Goal: Task Accomplishment & Management: Use online tool/utility

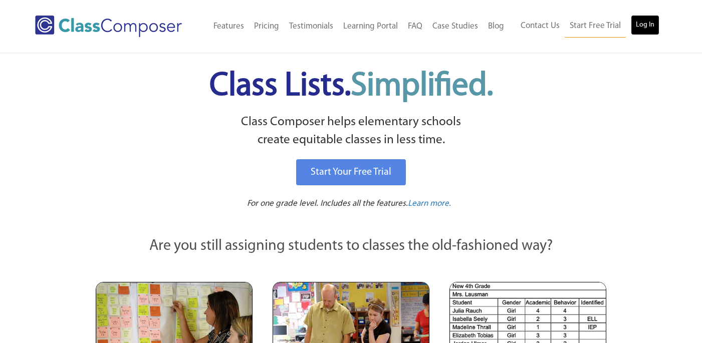
click at [653, 28] on link "Log In" at bounding box center [644, 25] width 29 height 20
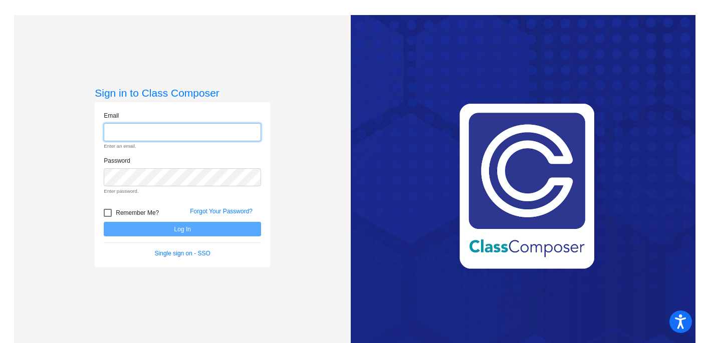
type input "[EMAIL_ADDRESS][DOMAIN_NAME]"
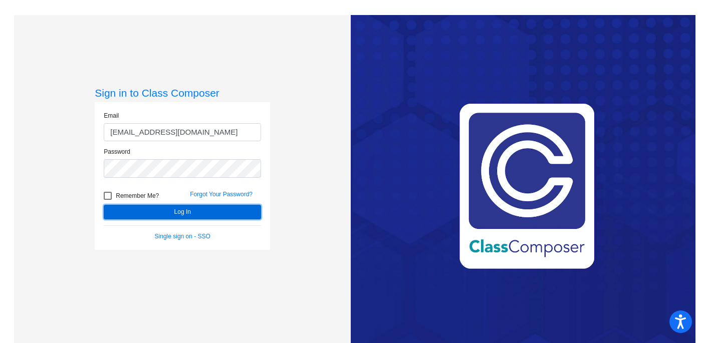
click at [202, 212] on button "Log In" at bounding box center [182, 212] width 157 height 15
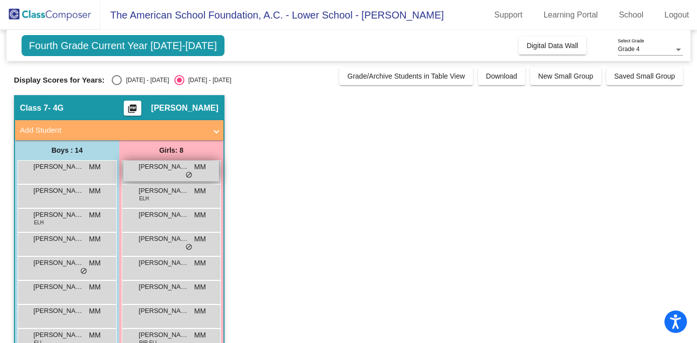
click at [188, 174] on span "do_not_disturb_alt" at bounding box center [188, 175] width 7 height 8
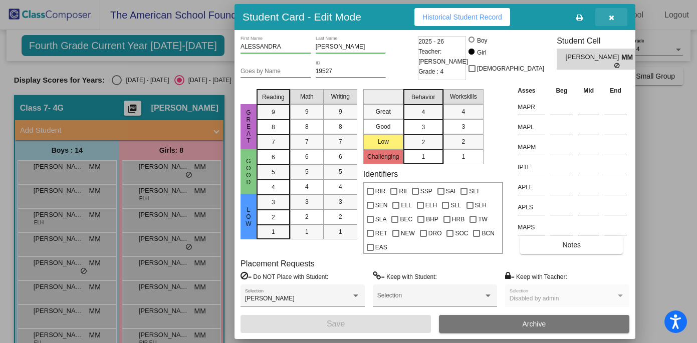
click at [612, 18] on icon "button" at bounding box center [611, 17] width 6 height 7
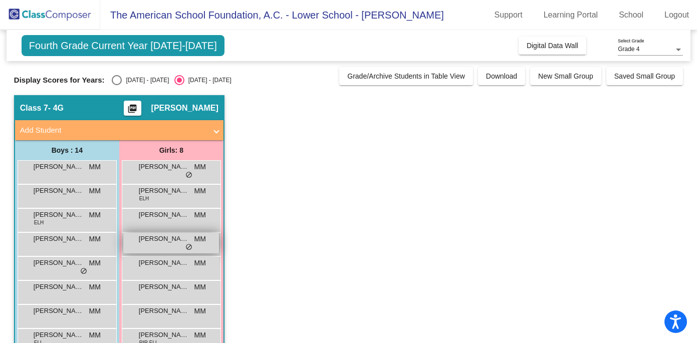
click at [155, 241] on span "[PERSON_NAME]" at bounding box center [164, 239] width 50 height 10
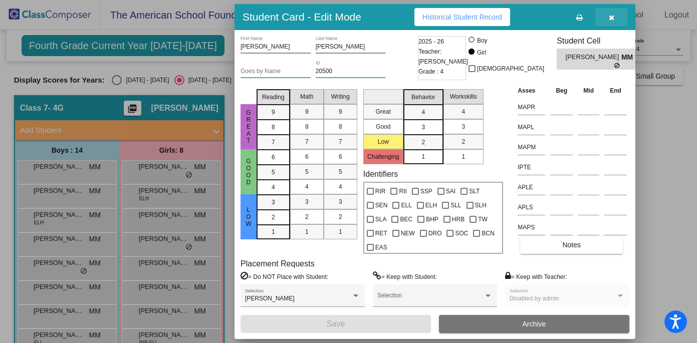
click at [609, 18] on icon "button" at bounding box center [611, 17] width 6 height 7
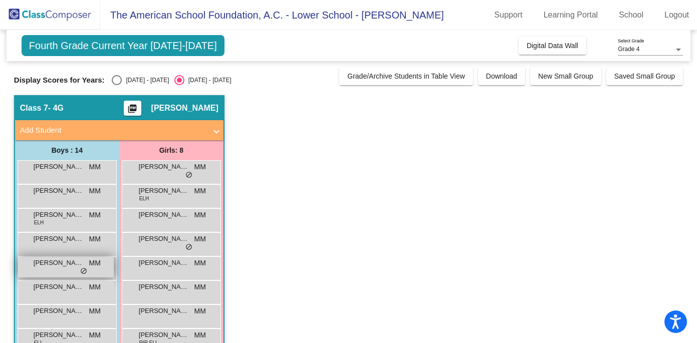
click at [57, 269] on div "[PERSON_NAME] MM lock do_not_disturb_alt" at bounding box center [66, 267] width 96 height 21
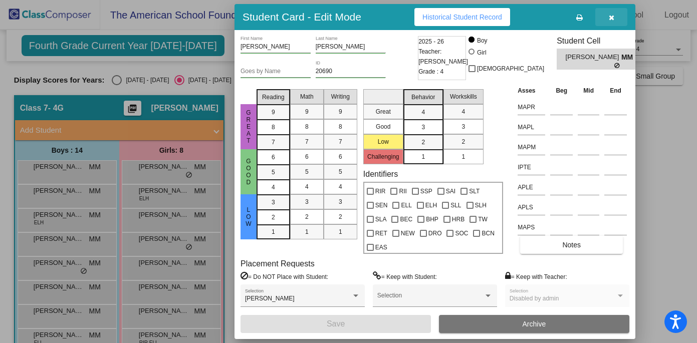
click at [607, 21] on button "button" at bounding box center [611, 17] width 32 height 18
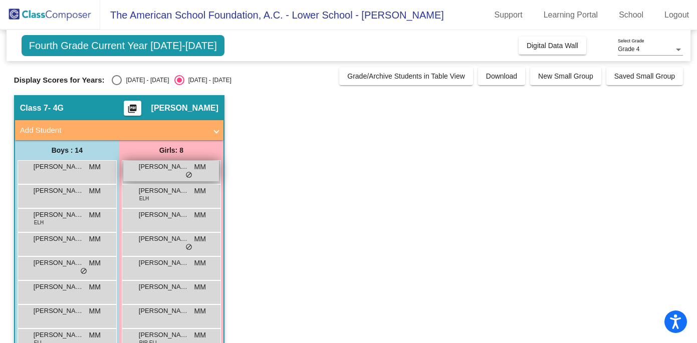
click at [156, 175] on div "[PERSON_NAME] MM lock do_not_disturb_alt" at bounding box center [171, 171] width 96 height 21
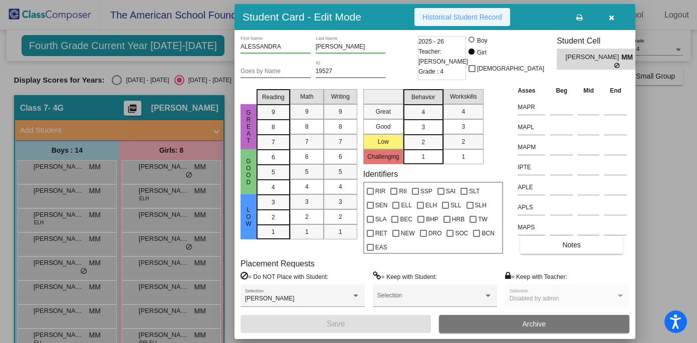
click at [445, 16] on span "Historical Student Record" at bounding box center [462, 17] width 80 height 8
click at [610, 17] on icon "button" at bounding box center [611, 17] width 6 height 7
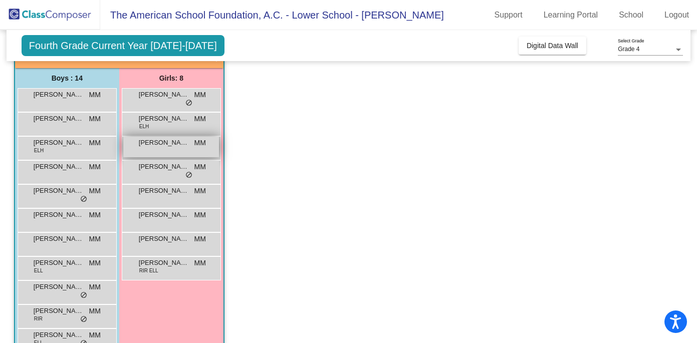
scroll to position [80, 0]
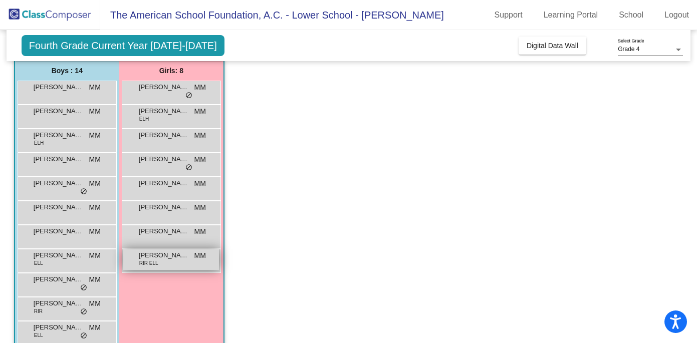
click at [146, 265] on span "RIR ELL" at bounding box center [148, 263] width 19 height 8
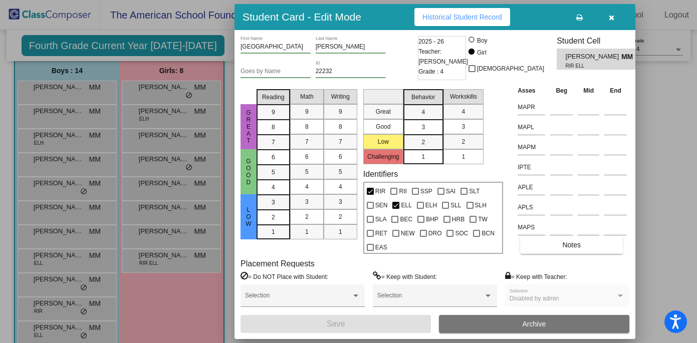
click at [610, 16] on icon "button" at bounding box center [611, 17] width 6 height 7
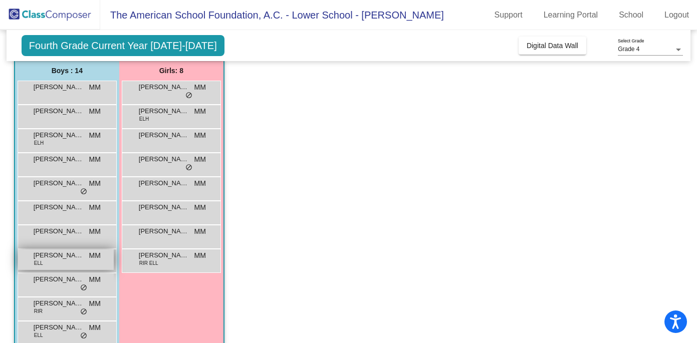
click at [83, 261] on div "[PERSON_NAME] ELL MM lock do_not_disturb_alt" at bounding box center [66, 259] width 96 height 21
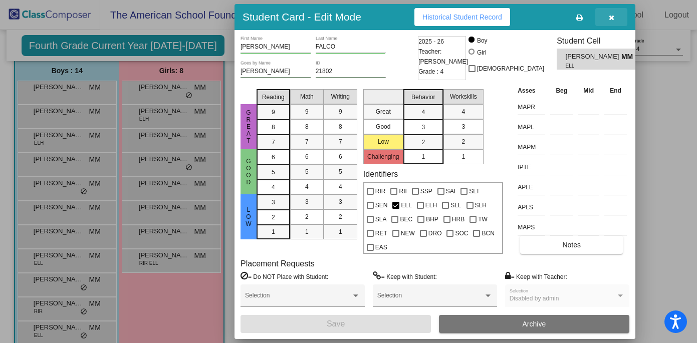
click at [613, 18] on icon "button" at bounding box center [611, 17] width 6 height 7
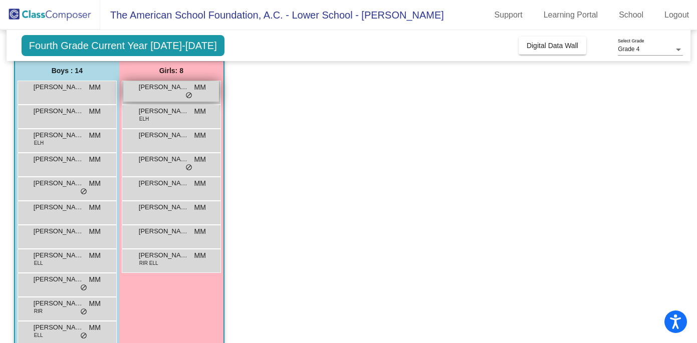
click at [177, 97] on div "[PERSON_NAME] MM lock do_not_disturb_alt" at bounding box center [171, 91] width 96 height 21
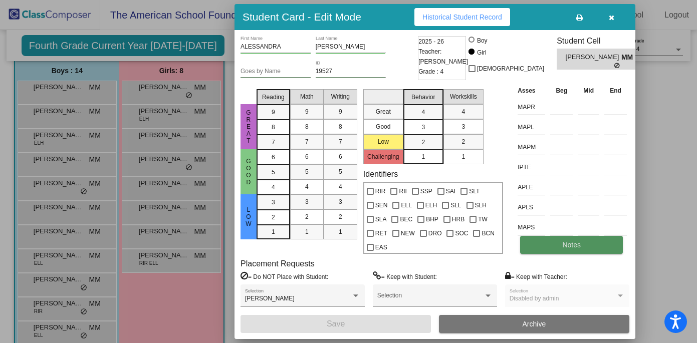
click at [563, 246] on span "Notes" at bounding box center [571, 245] width 19 height 8
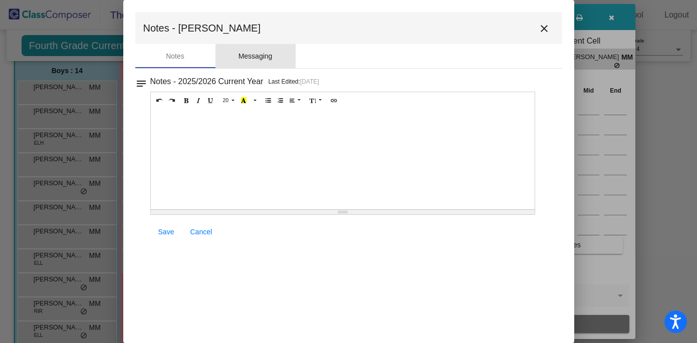
click at [245, 53] on div "Messaging" at bounding box center [255, 56] width 34 height 11
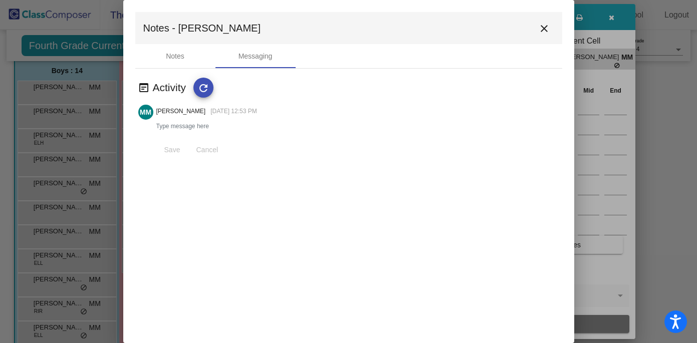
click at [543, 25] on mat-icon "close" at bounding box center [544, 29] width 12 height 12
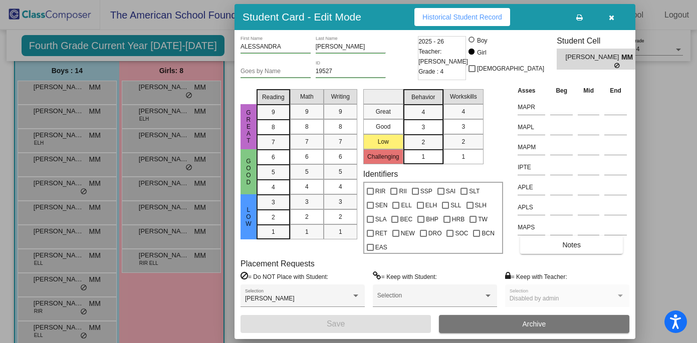
click at [614, 20] on button "button" at bounding box center [611, 17] width 32 height 18
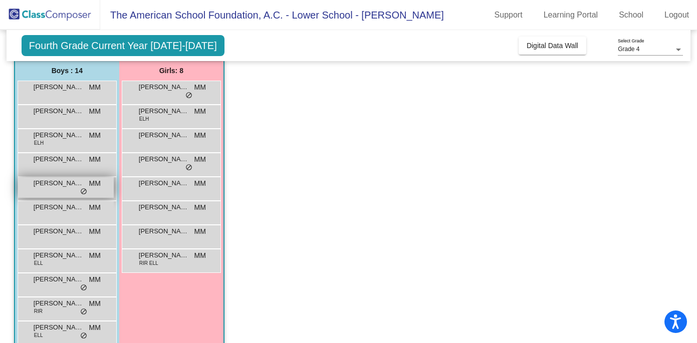
click at [87, 186] on div "[PERSON_NAME] MM lock do_not_disturb_alt" at bounding box center [66, 187] width 96 height 21
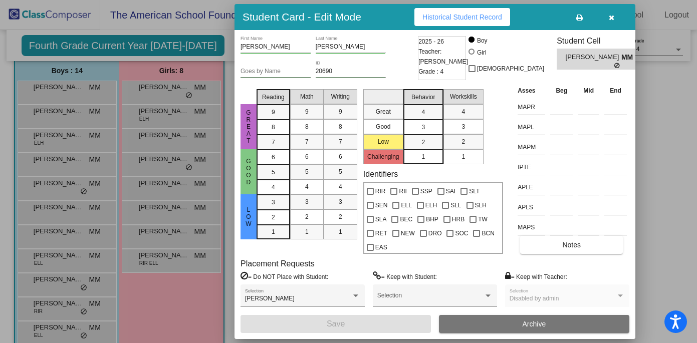
click at [612, 14] on span "button" at bounding box center [611, 17] width 6 height 8
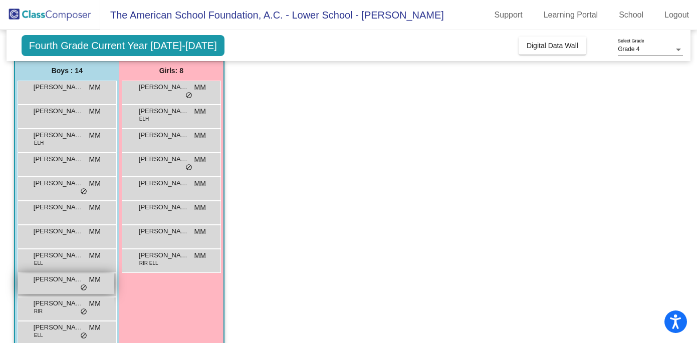
click at [70, 278] on span "[PERSON_NAME]" at bounding box center [59, 279] width 50 height 10
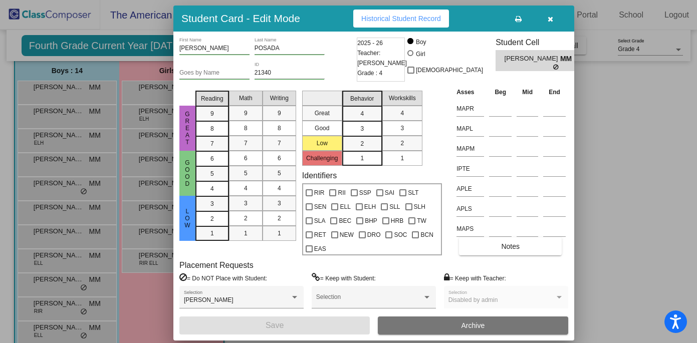
drag, startPoint x: 613, startPoint y: 16, endPoint x: 552, endPoint y: 18, distance: 61.1
click at [552, 18] on icon "button" at bounding box center [550, 19] width 6 height 7
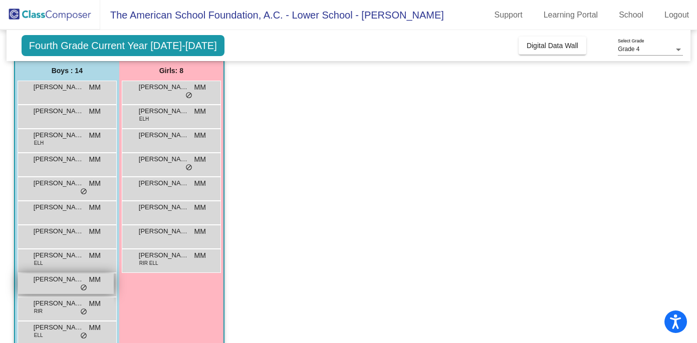
click at [64, 284] on div "[PERSON_NAME] MM lock do_not_disturb_alt" at bounding box center [66, 283] width 96 height 21
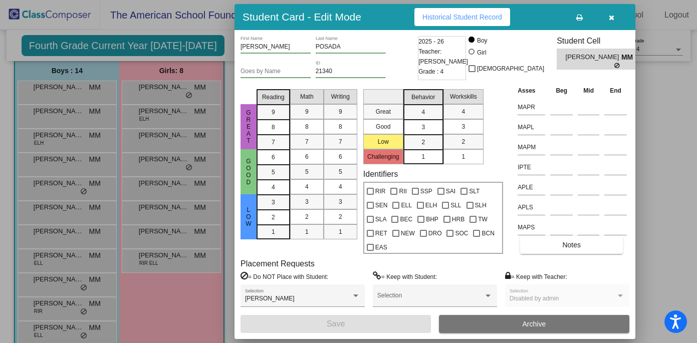
click at [451, 17] on span "Historical Student Record" at bounding box center [462, 17] width 80 height 8
click at [609, 16] on icon "button" at bounding box center [611, 17] width 6 height 7
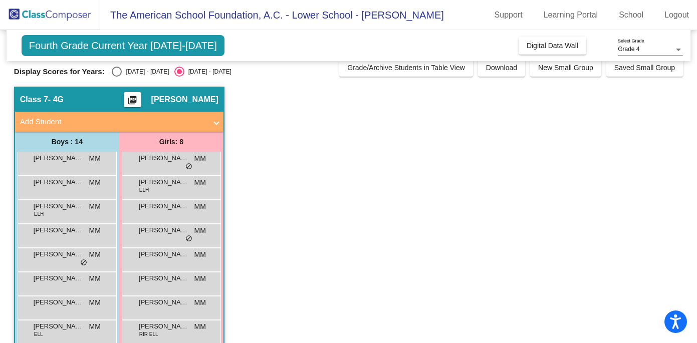
scroll to position [0, 0]
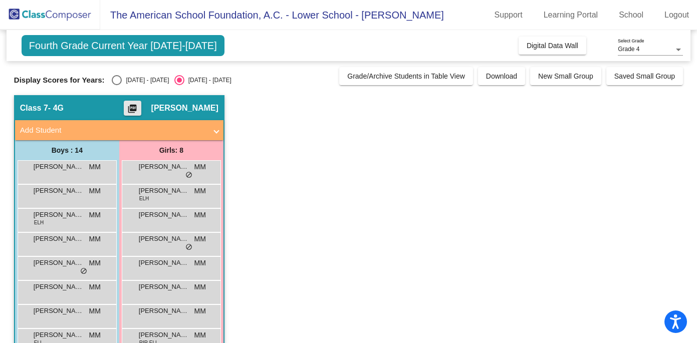
click at [138, 109] on mat-icon "picture_as_pdf" at bounding box center [132, 111] width 12 height 14
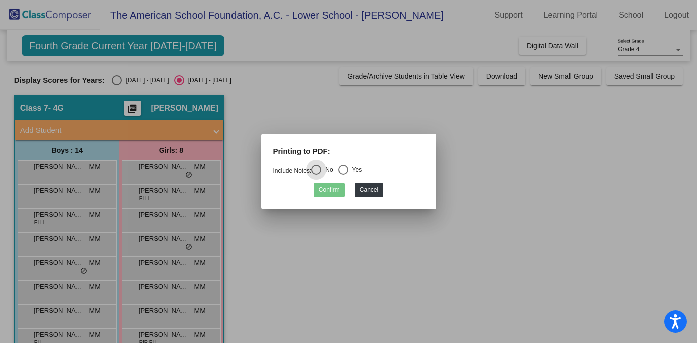
click at [348, 166] on div "Select an option" at bounding box center [343, 170] width 10 height 10
click at [343, 175] on input "Yes" at bounding box center [343, 175] width 1 height 1
radio input "true"
click at [329, 188] on button "Confirm" at bounding box center [328, 190] width 31 height 15
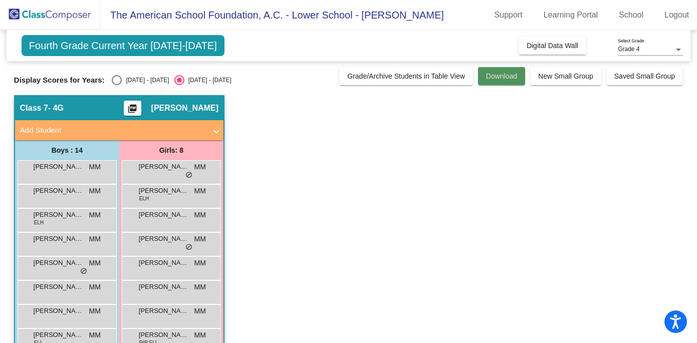
click at [495, 77] on span "Download" at bounding box center [501, 76] width 31 height 8
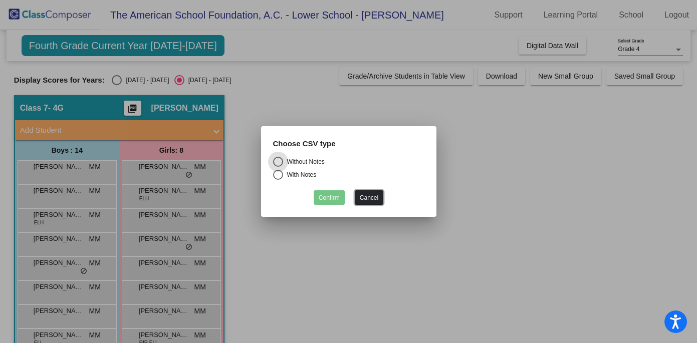
click at [373, 197] on button "Cancel" at bounding box center [369, 197] width 29 height 15
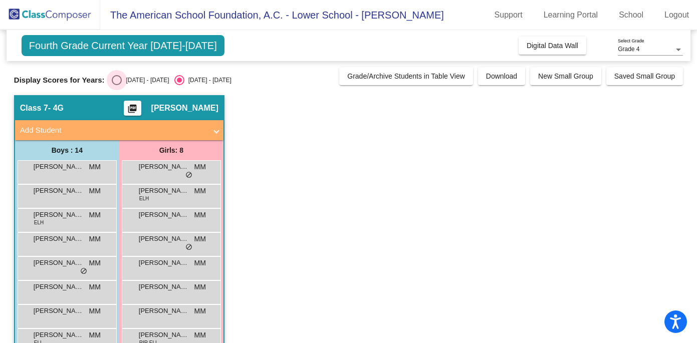
click at [113, 79] on div "Select an option" at bounding box center [117, 80] width 10 height 10
click at [116, 85] on input "[DATE] - [DATE]" at bounding box center [116, 85] width 1 height 1
radio input "true"
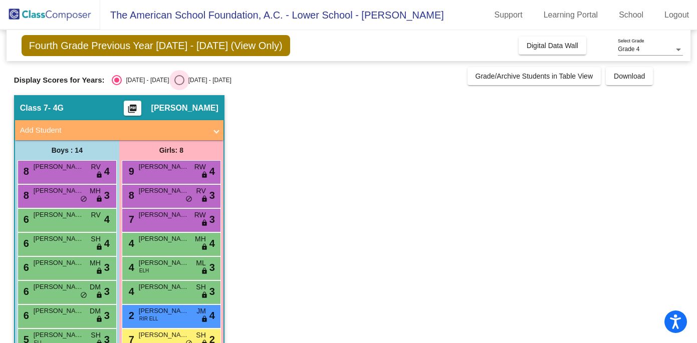
click at [174, 76] on div "Select an option" at bounding box center [179, 80] width 10 height 10
click at [179, 85] on input "[DATE] - [DATE]" at bounding box center [179, 85] width 1 height 1
radio input "true"
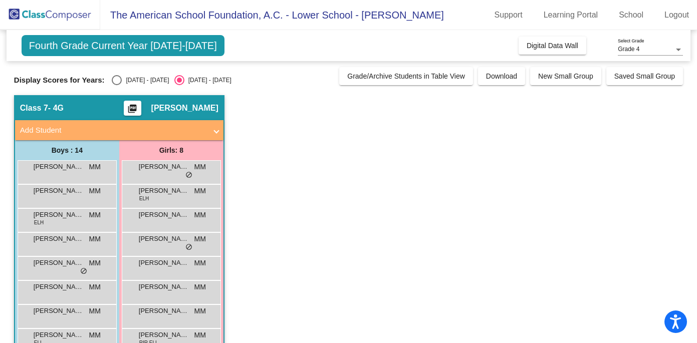
click at [117, 83] on div "Select an option" at bounding box center [117, 80] width 10 height 10
click at [117, 85] on input "[DATE] - [DATE]" at bounding box center [116, 85] width 1 height 1
radio input "true"
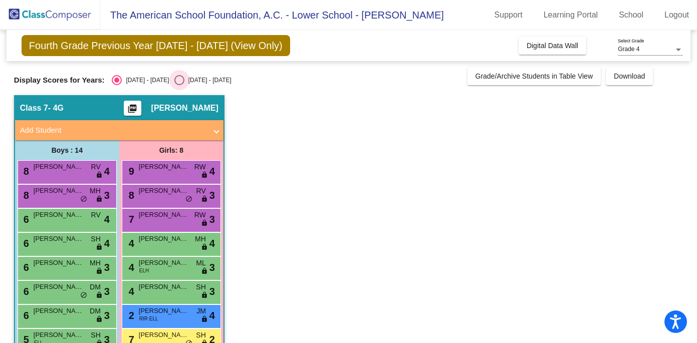
click at [174, 79] on div "Select an option" at bounding box center [179, 80] width 10 height 10
click at [179, 85] on input "[DATE] - [DATE]" at bounding box center [179, 85] width 1 height 1
radio input "true"
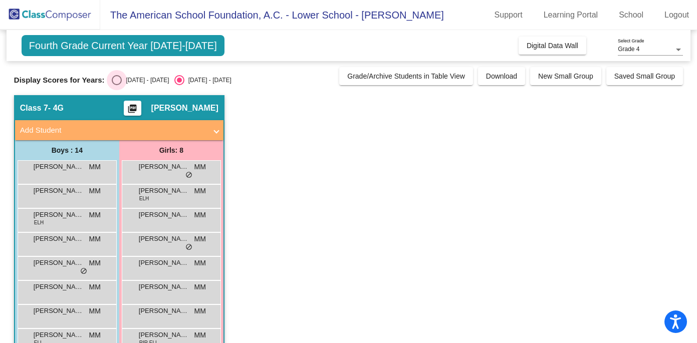
click at [115, 81] on div "Select an option" at bounding box center [117, 80] width 10 height 10
click at [116, 85] on input "[DATE] - [DATE]" at bounding box center [116, 85] width 1 height 1
radio input "true"
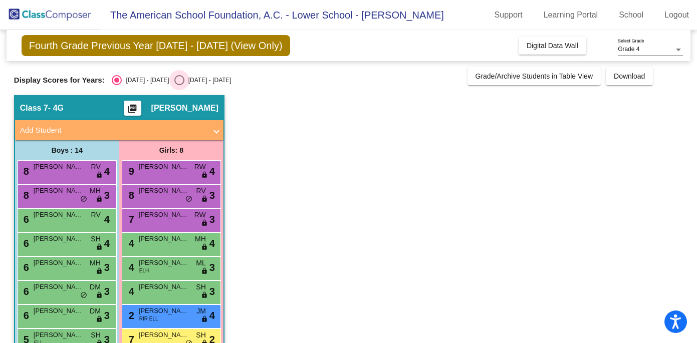
click at [174, 82] on div "Select an option" at bounding box center [179, 80] width 10 height 10
click at [179, 85] on input "[DATE] - [DATE]" at bounding box center [179, 85] width 1 height 1
radio input "true"
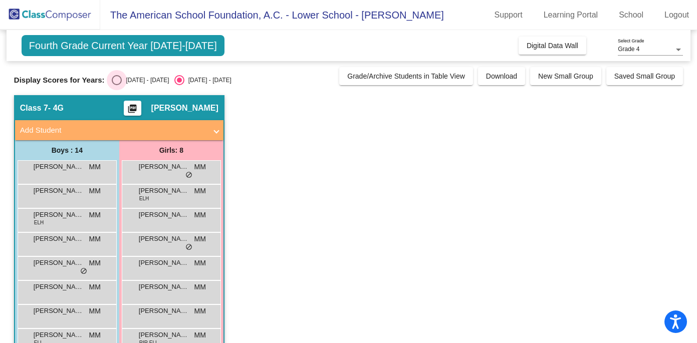
click at [118, 81] on div "Select an option" at bounding box center [117, 80] width 10 height 10
click at [117, 85] on input "[DATE] - [DATE]" at bounding box center [116, 85] width 1 height 1
radio input "true"
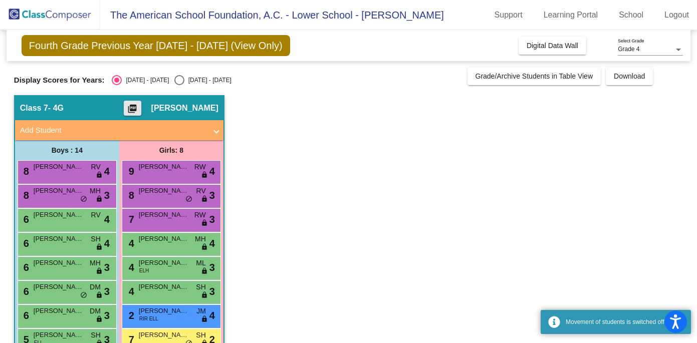
click at [138, 107] on mat-icon "picture_as_pdf" at bounding box center [132, 111] width 12 height 14
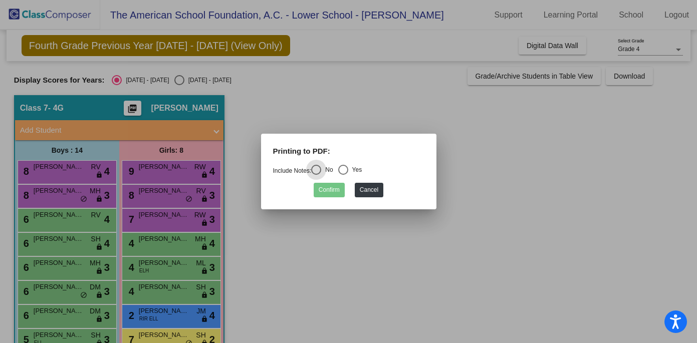
click at [358, 170] on div "Yes" at bounding box center [355, 169] width 14 height 9
click at [343, 175] on input "Yes" at bounding box center [343, 175] width 1 height 1
radio input "true"
click at [335, 187] on button "Confirm" at bounding box center [328, 190] width 31 height 15
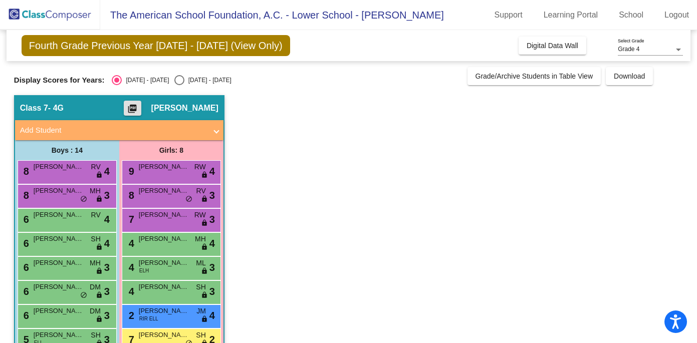
click at [174, 79] on div "Select an option" at bounding box center [179, 80] width 10 height 10
click at [179, 85] on input "[DATE] - [DATE]" at bounding box center [179, 85] width 1 height 1
radio input "true"
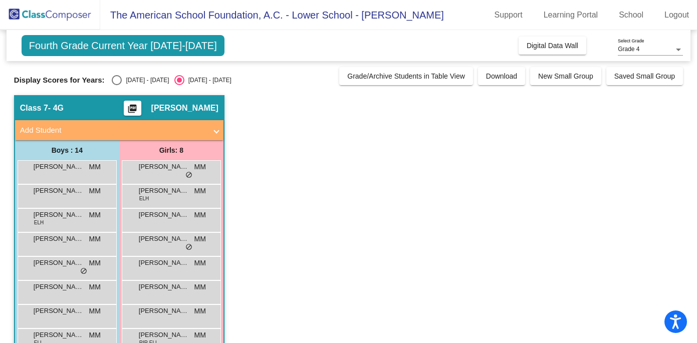
click at [114, 80] on div "Select an option" at bounding box center [117, 80] width 10 height 10
click at [116, 85] on input "[DATE] - [DATE]" at bounding box center [116, 85] width 1 height 1
radio input "true"
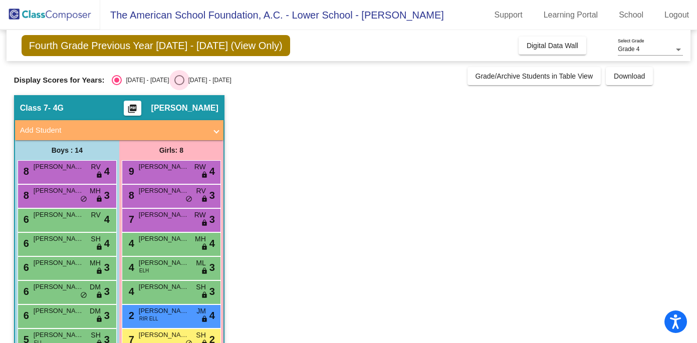
click at [174, 80] on div "Select an option" at bounding box center [179, 80] width 10 height 10
click at [179, 85] on input "[DATE] - [DATE]" at bounding box center [179, 85] width 1 height 1
radio input "true"
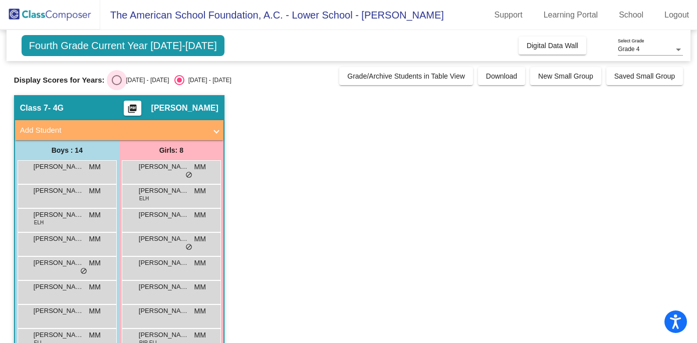
click at [116, 81] on div "Select an option" at bounding box center [117, 80] width 10 height 10
click at [116, 85] on input "[DATE] - [DATE]" at bounding box center [116, 85] width 1 height 1
radio input "true"
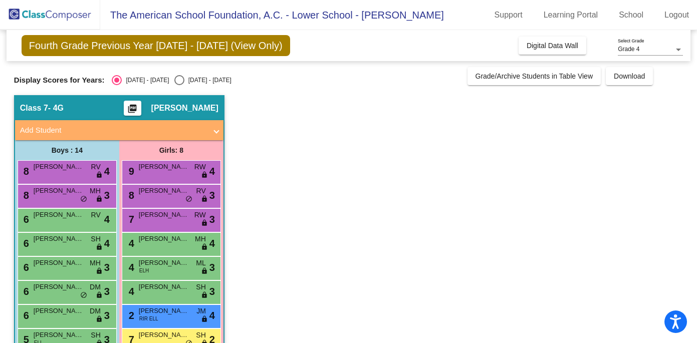
click at [174, 81] on div "Select an option" at bounding box center [179, 80] width 10 height 10
click at [179, 85] on input "[DATE] - [DATE]" at bounding box center [179, 85] width 1 height 1
radio input "true"
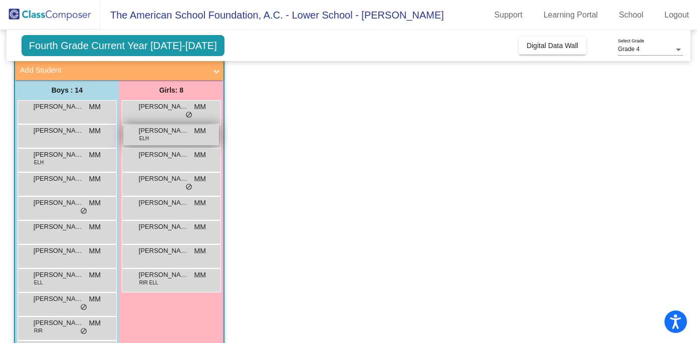
scroll to position [47, 0]
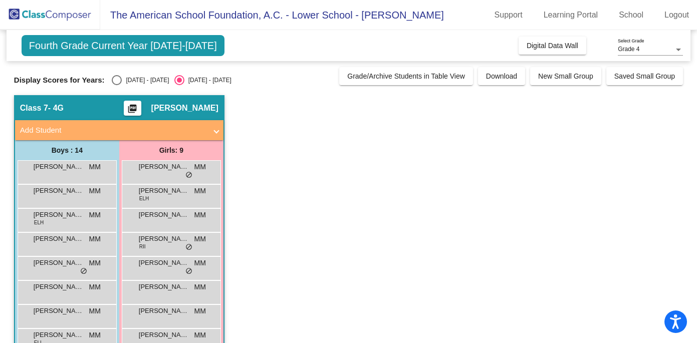
click at [118, 81] on div "Select an option" at bounding box center [117, 80] width 10 height 10
click at [117, 85] on input "[DATE] - [DATE]" at bounding box center [116, 85] width 1 height 1
radio input "true"
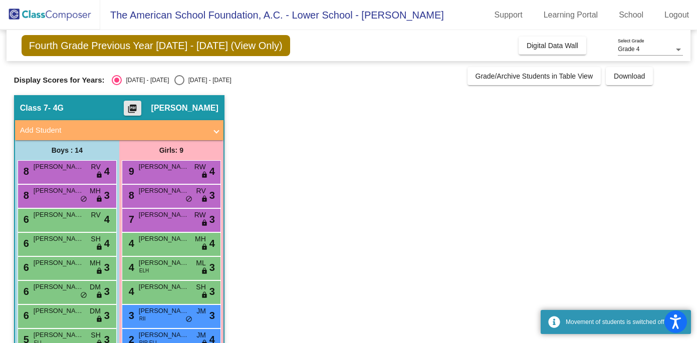
click at [138, 108] on mat-icon "picture_as_pdf" at bounding box center [132, 111] width 12 height 14
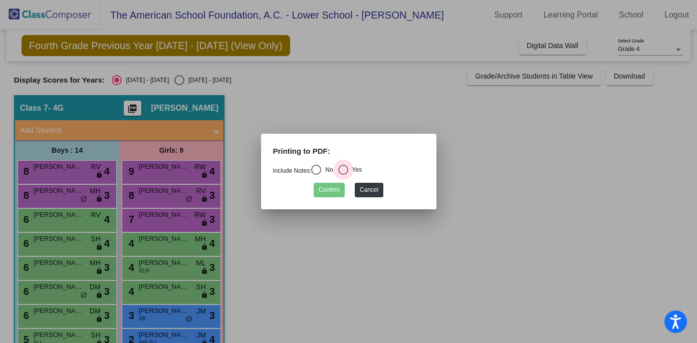
click at [348, 171] on div "Select an option" at bounding box center [343, 170] width 10 height 10
click at [343, 175] on input "Yes" at bounding box center [343, 175] width 1 height 1
radio input "true"
click at [332, 189] on button "Confirm" at bounding box center [328, 190] width 31 height 15
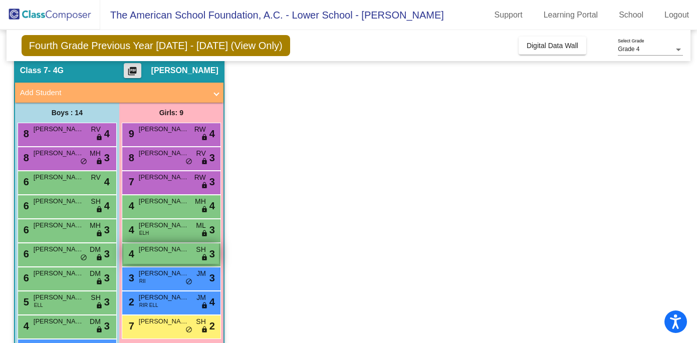
scroll to position [39, 0]
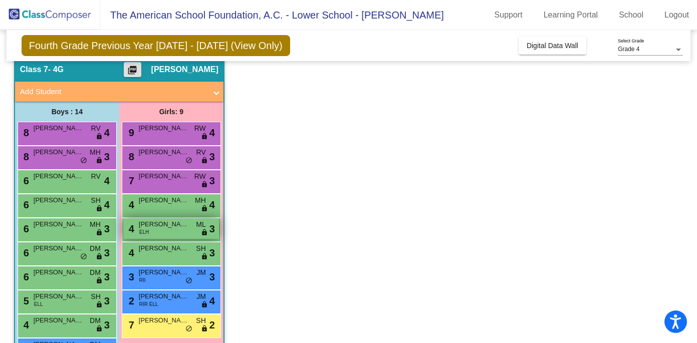
click at [174, 228] on span "[PERSON_NAME]" at bounding box center [164, 224] width 50 height 10
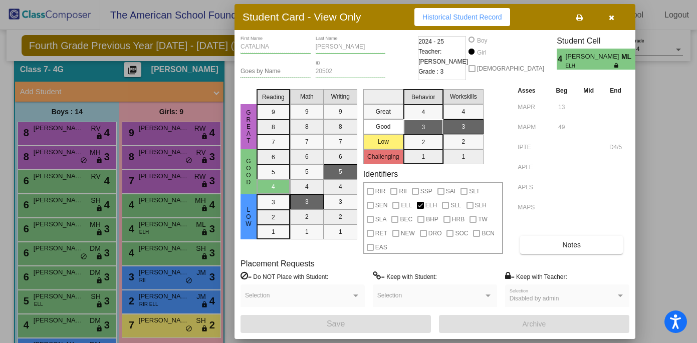
scroll to position [0, 0]
click at [608, 19] on icon "button" at bounding box center [611, 17] width 6 height 7
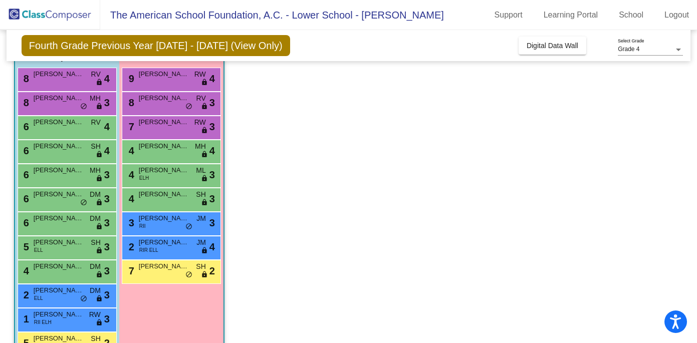
scroll to position [93, 0]
click at [49, 199] on div "6 JAVIER AMTMANN DM lock do_not_disturb_alt 3" at bounding box center [66, 198] width 96 height 21
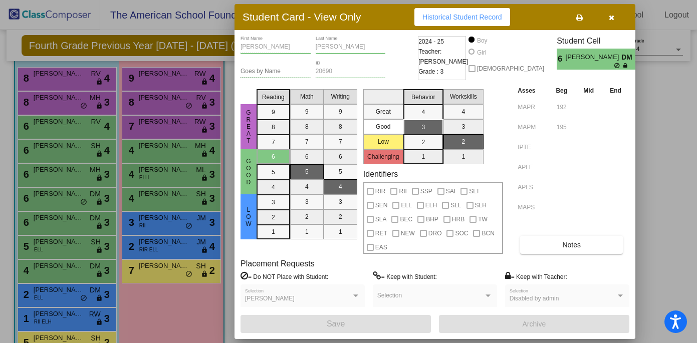
scroll to position [0, 0]
click at [612, 21] on icon "button" at bounding box center [611, 17] width 6 height 7
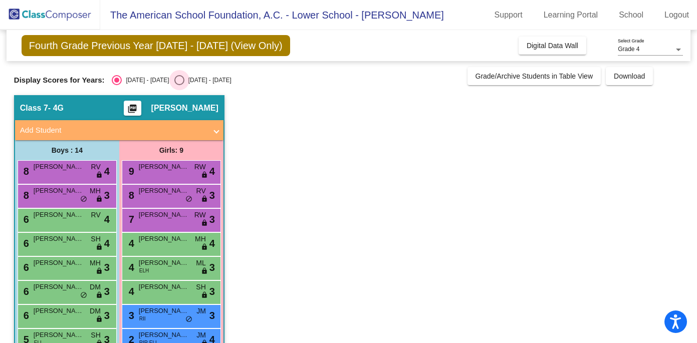
click at [174, 83] on div "Select an option" at bounding box center [179, 80] width 10 height 10
click at [179, 85] on input "[DATE] - [DATE]" at bounding box center [179, 85] width 1 height 1
radio input "true"
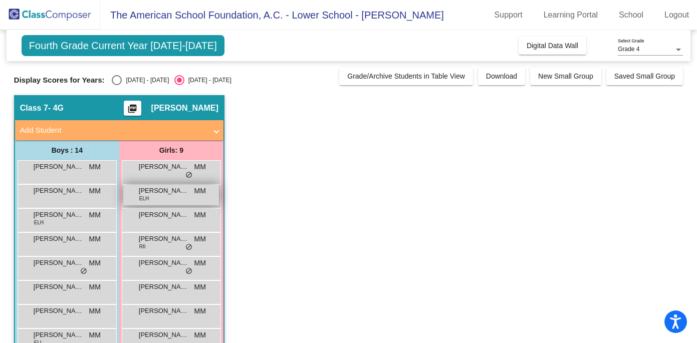
click at [144, 194] on span "[PERSON_NAME]" at bounding box center [164, 191] width 50 height 10
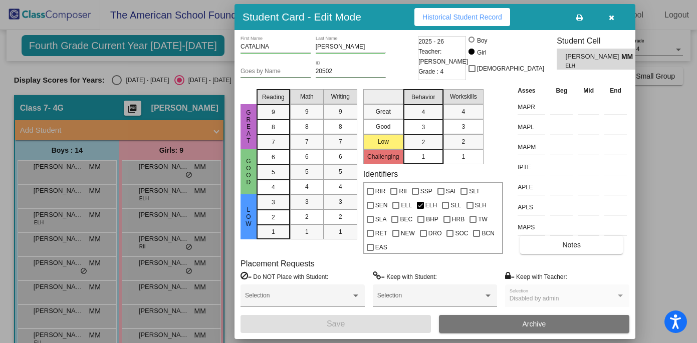
click at [610, 21] on icon "button" at bounding box center [611, 17] width 6 height 7
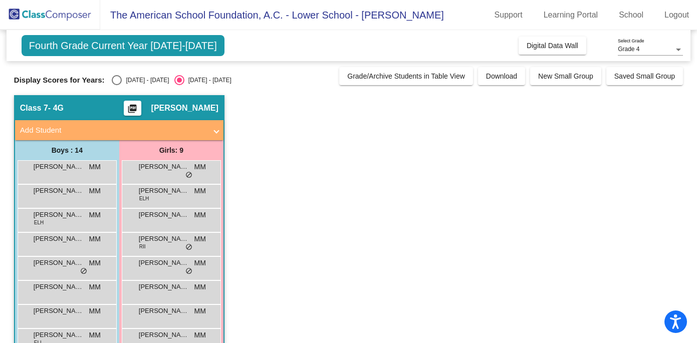
click at [118, 80] on div "Select an option" at bounding box center [117, 80] width 10 height 10
click at [117, 85] on input "[DATE] - [DATE]" at bounding box center [116, 85] width 1 height 1
radio input "true"
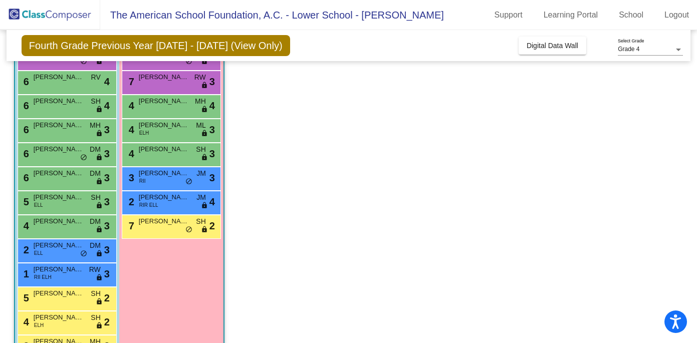
scroll to position [137, 0]
click at [176, 158] on div "4 SERENA LLANO SH lock do_not_disturb_alt 3" at bounding box center [171, 154] width 96 height 21
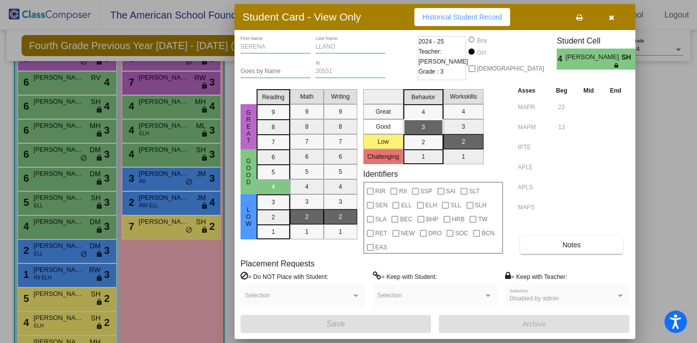
scroll to position [0, 0]
click at [612, 18] on icon "button" at bounding box center [611, 17] width 6 height 7
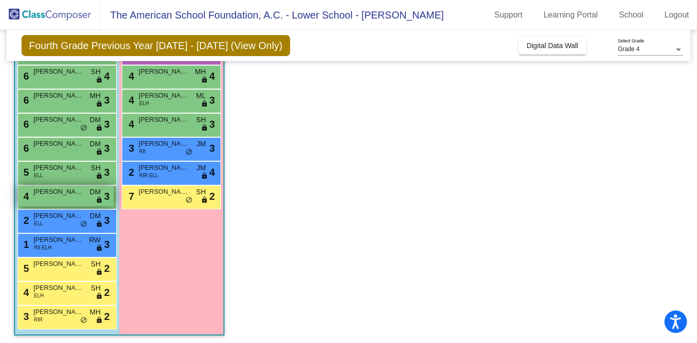
scroll to position [167, 0]
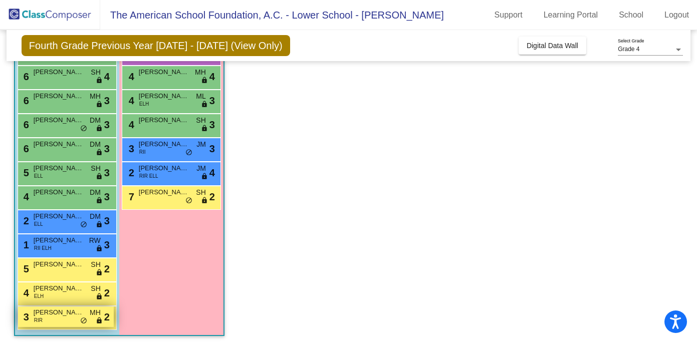
click at [58, 318] on div "3 MATEO MENDEZ RIR MH lock do_not_disturb_alt 2" at bounding box center [66, 316] width 96 height 21
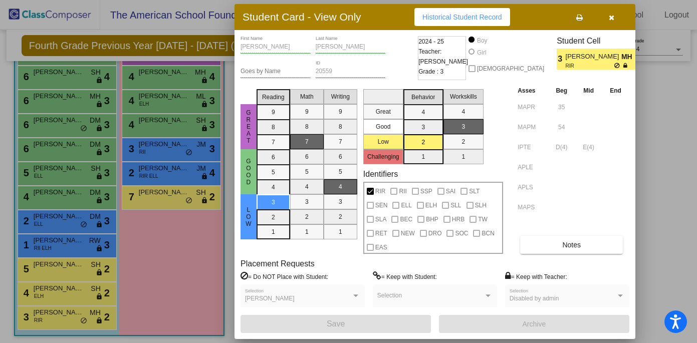
click at [607, 19] on button "button" at bounding box center [611, 17] width 32 height 18
